Goal: Navigation & Orientation: Find specific page/section

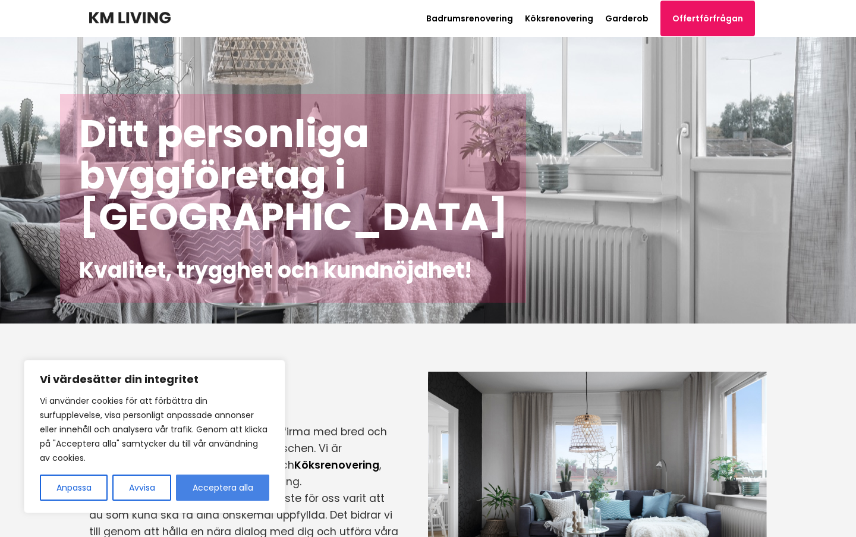
click at [228, 483] on button "Acceptera alla" at bounding box center [222, 488] width 93 height 26
checkbox input "true"
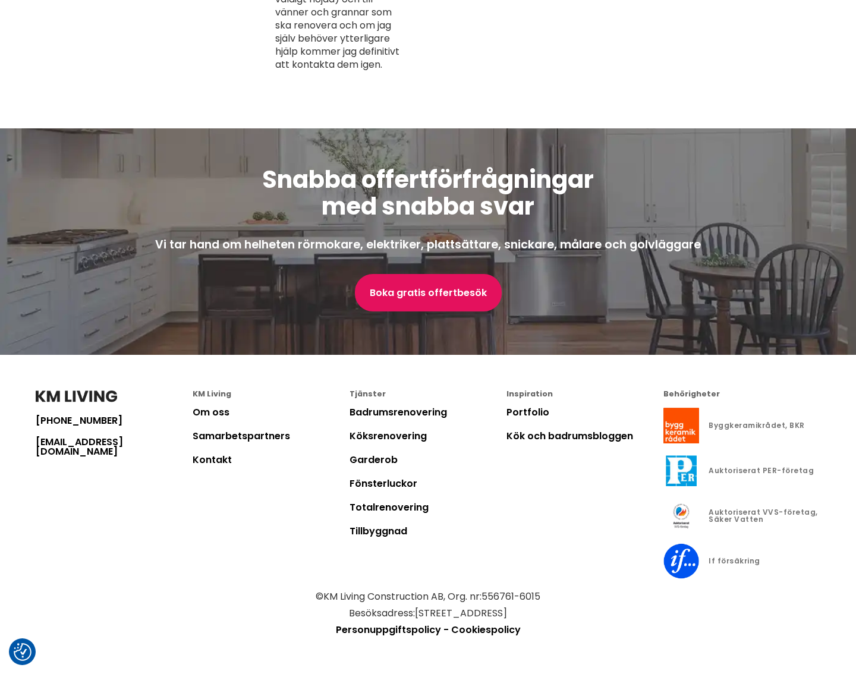
scroll to position [3065, 0]
click at [210, 412] on link "Om oss" at bounding box center [211, 413] width 37 height 14
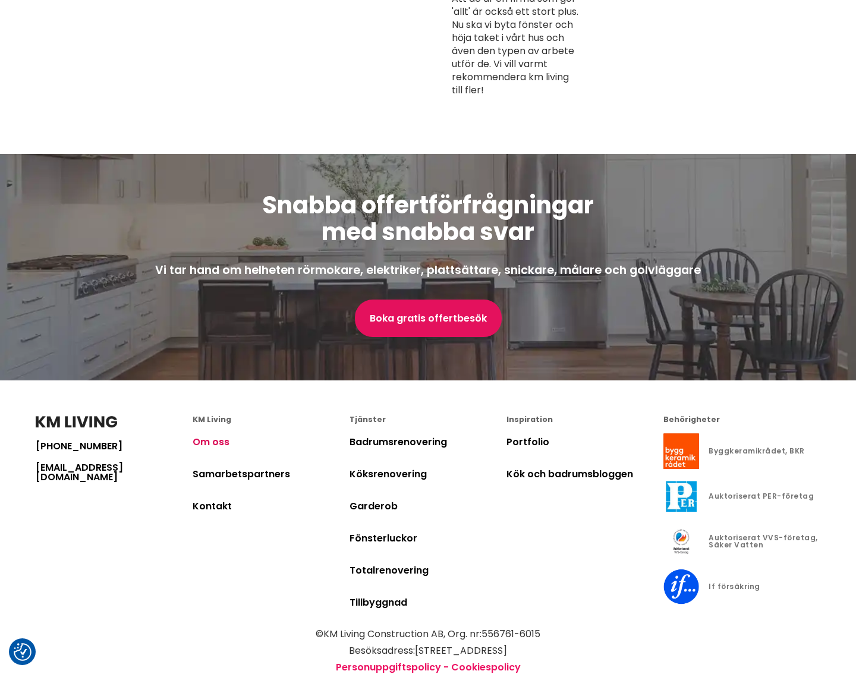
scroll to position [3466, 0]
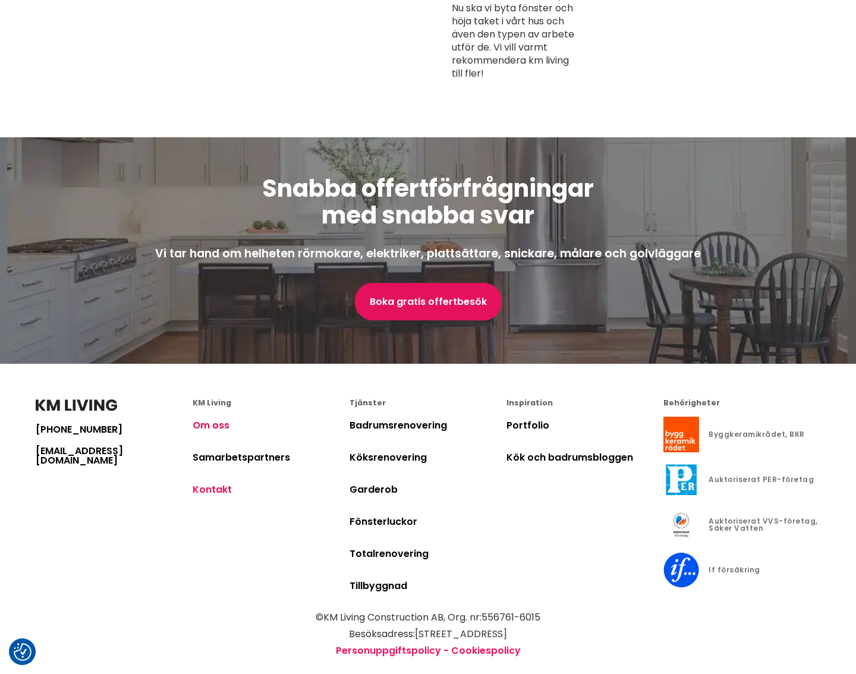
click at [198, 483] on link "Kontakt" at bounding box center [212, 490] width 39 height 14
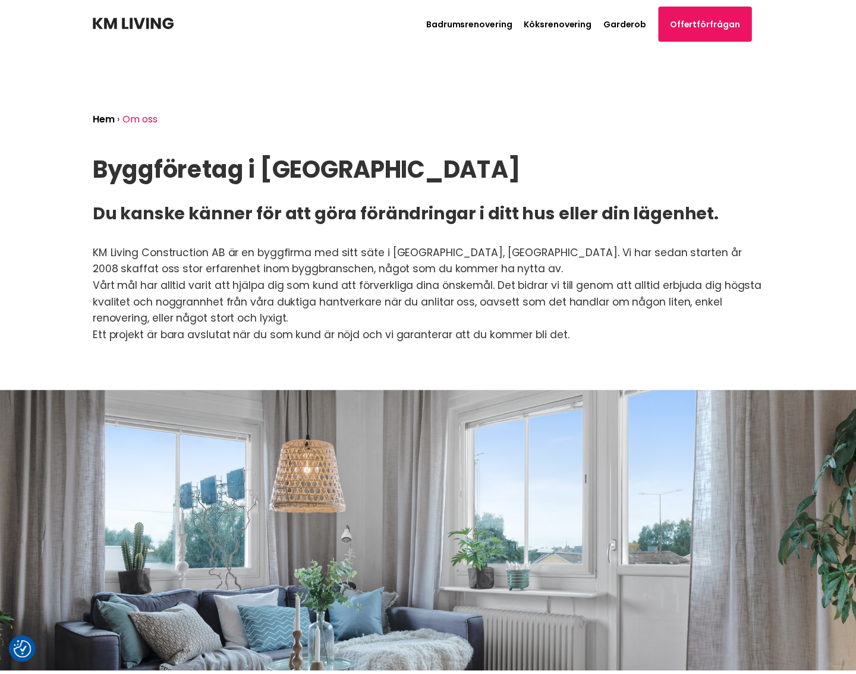
scroll to position [3466, 0]
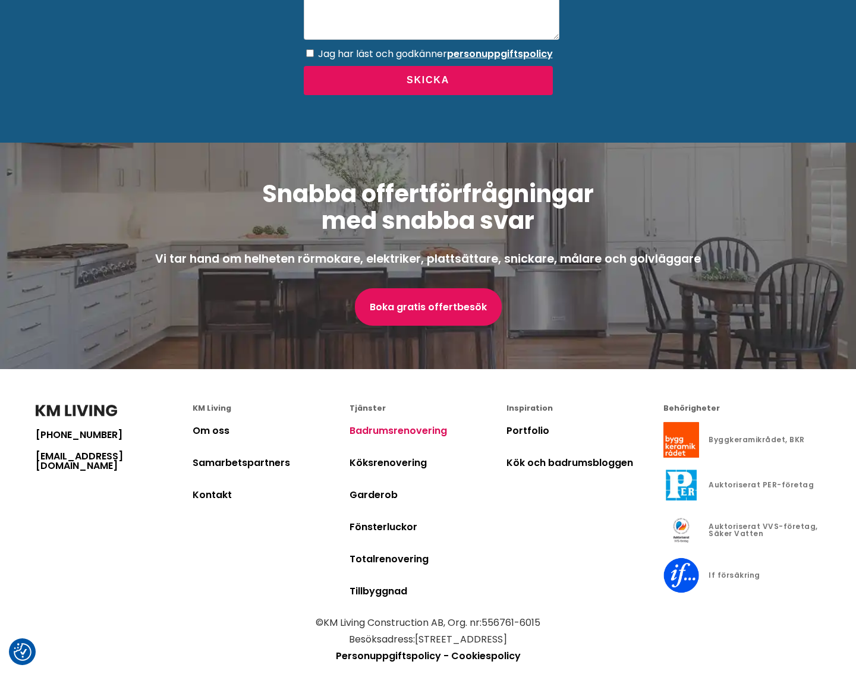
scroll to position [4554, 0]
